Goal: Information Seeking & Learning: Learn about a topic

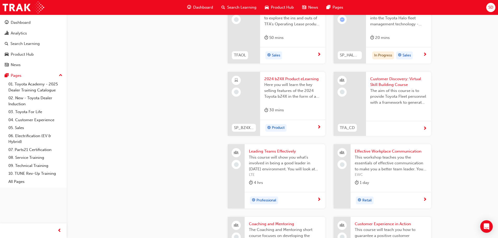
scroll to position [967, 0]
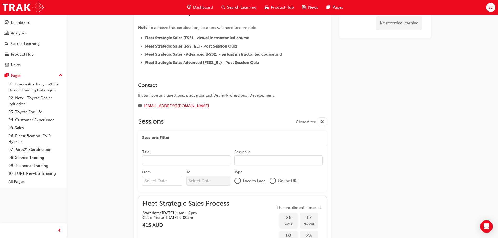
scroll to position [367, 0]
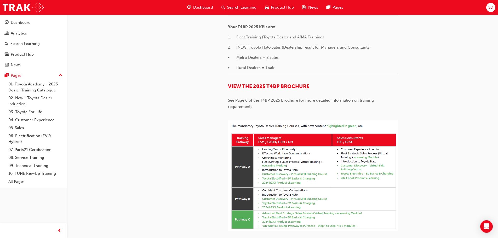
scroll to position [967, 0]
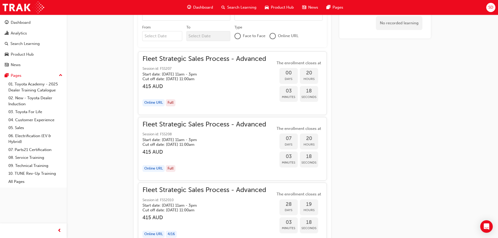
scroll to position [623, 0]
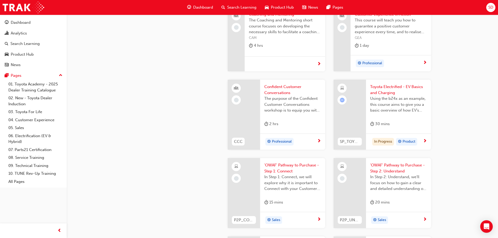
scroll to position [1150, 0]
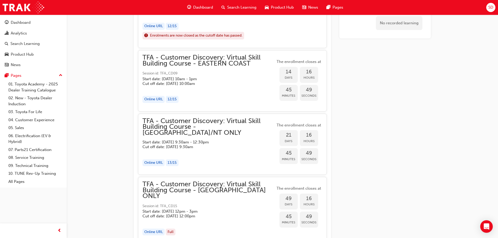
scroll to position [384, 0]
